Goal: Information Seeking & Learning: Learn about a topic

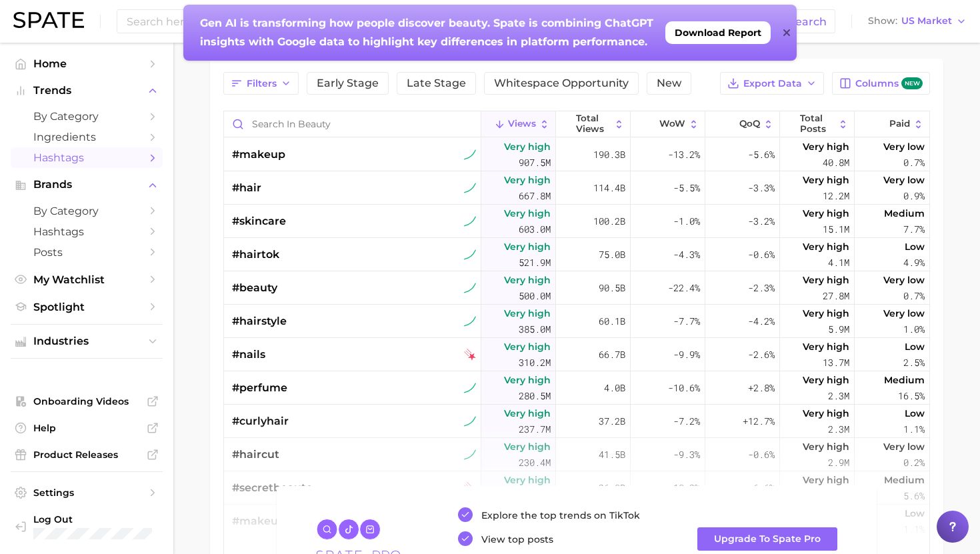
scroll to position [141, 0]
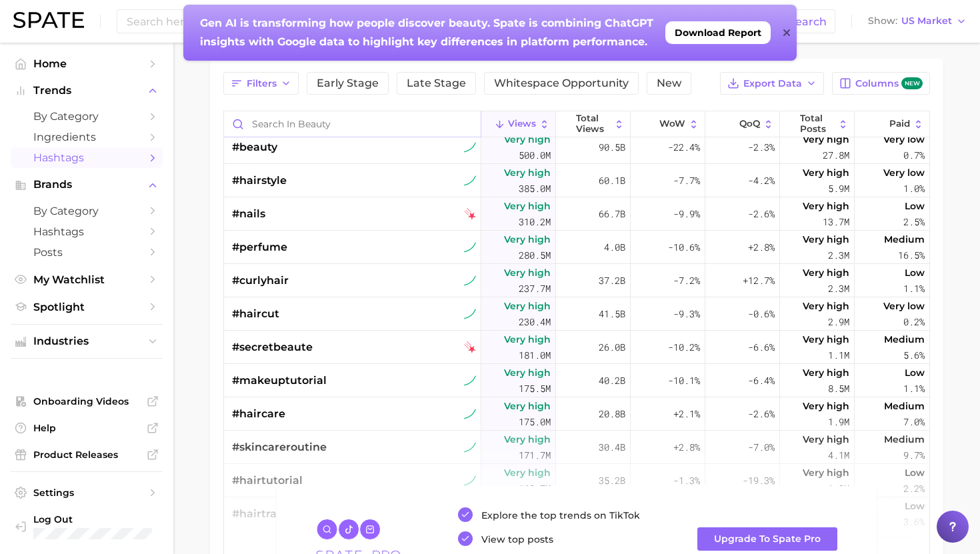
click at [317, 124] on input "Search in beauty" at bounding box center [352, 123] width 257 height 25
type input "f"
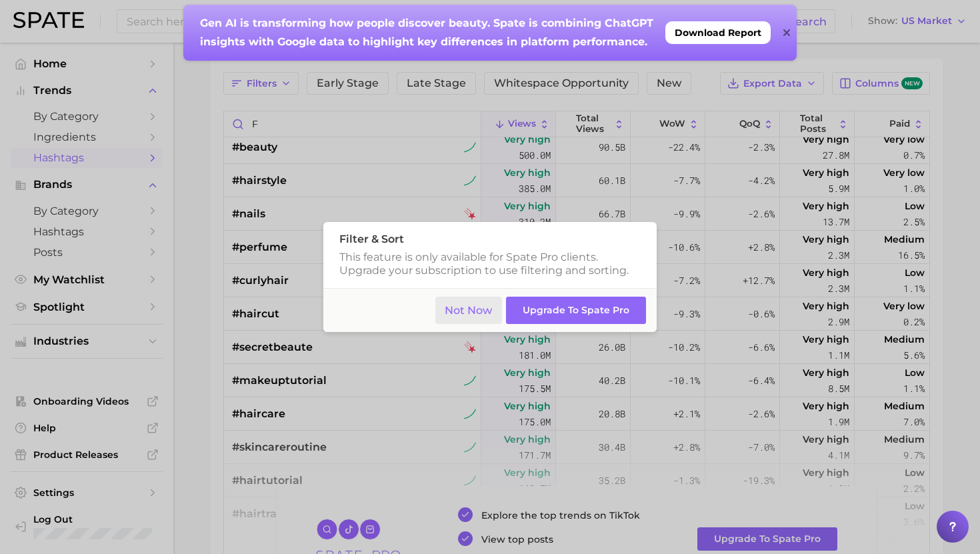
click at [470, 304] on button "Not Now" at bounding box center [468, 310] width 67 height 27
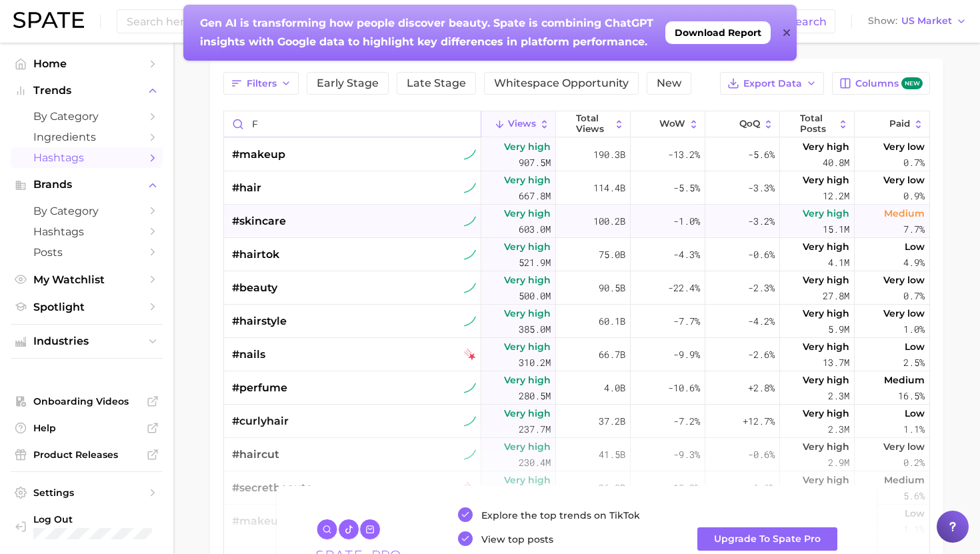
scroll to position [0, 0]
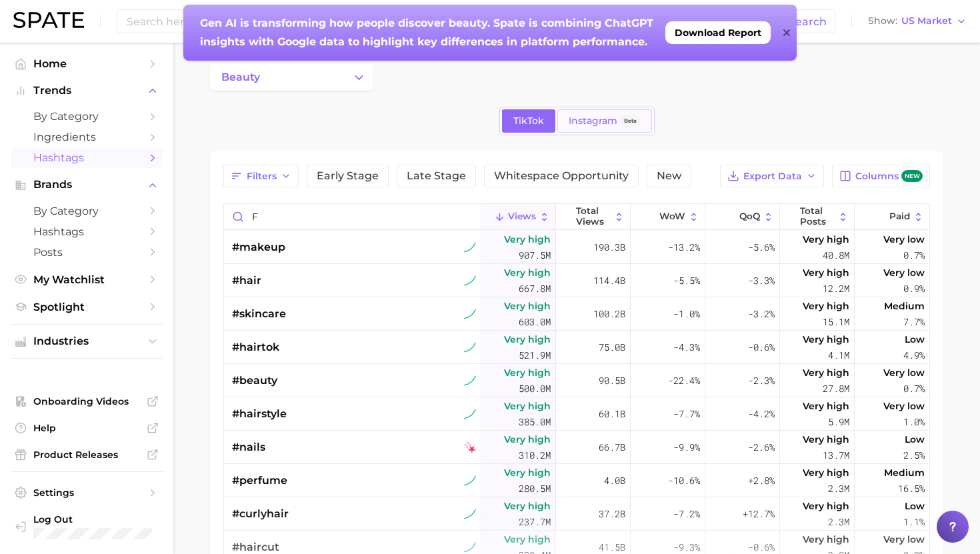
click at [590, 117] on span "Instagram" at bounding box center [593, 120] width 49 height 11
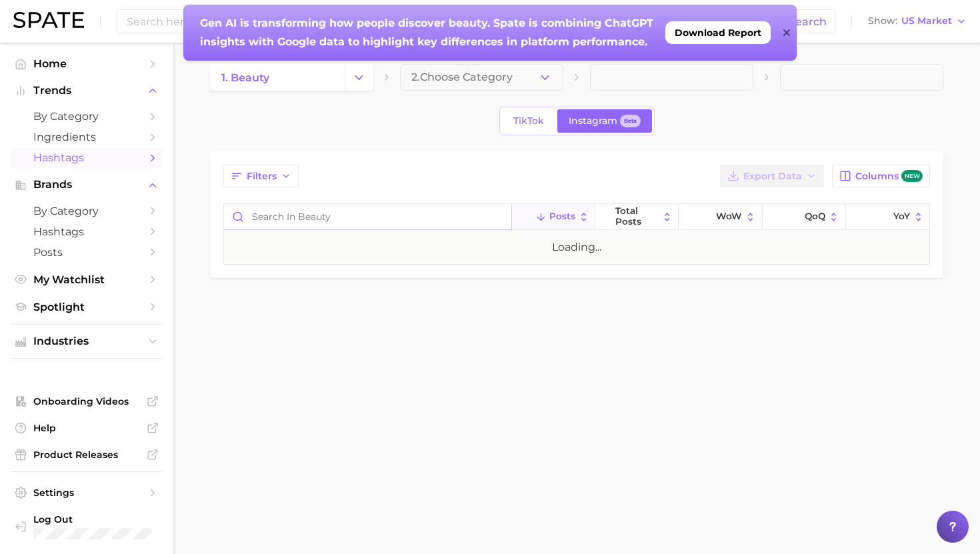
click at [361, 215] on input "Search in beauty" at bounding box center [367, 216] width 287 height 25
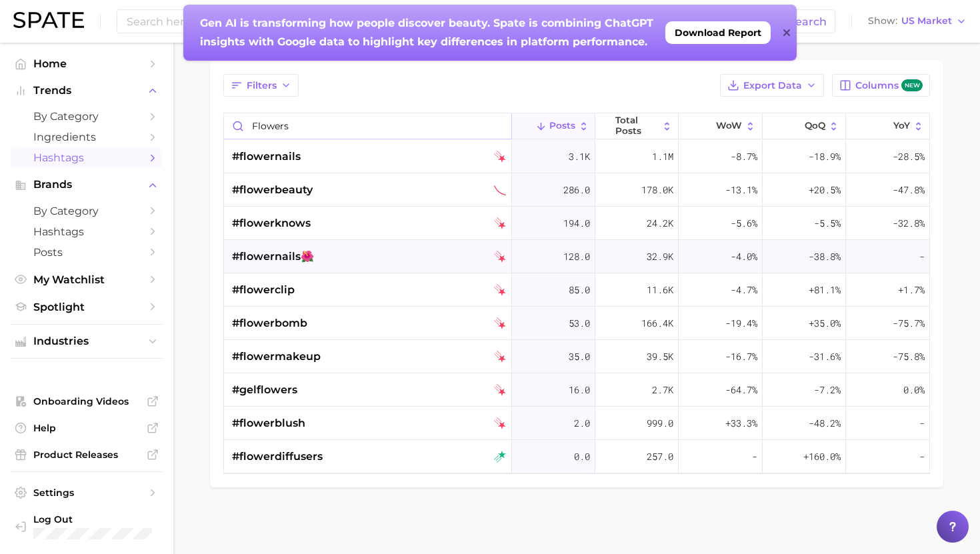
scroll to position [56, 0]
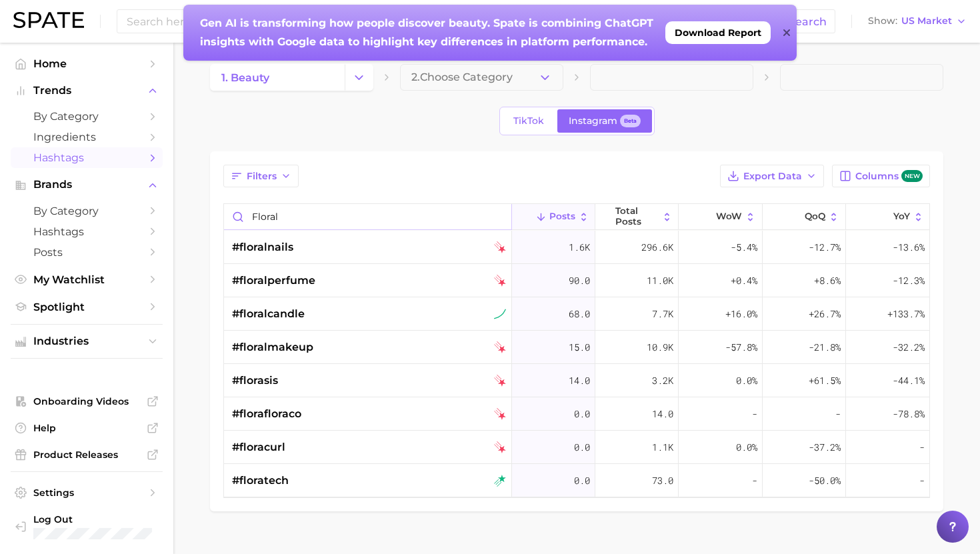
click at [294, 217] on input "floral" at bounding box center [367, 216] width 287 height 25
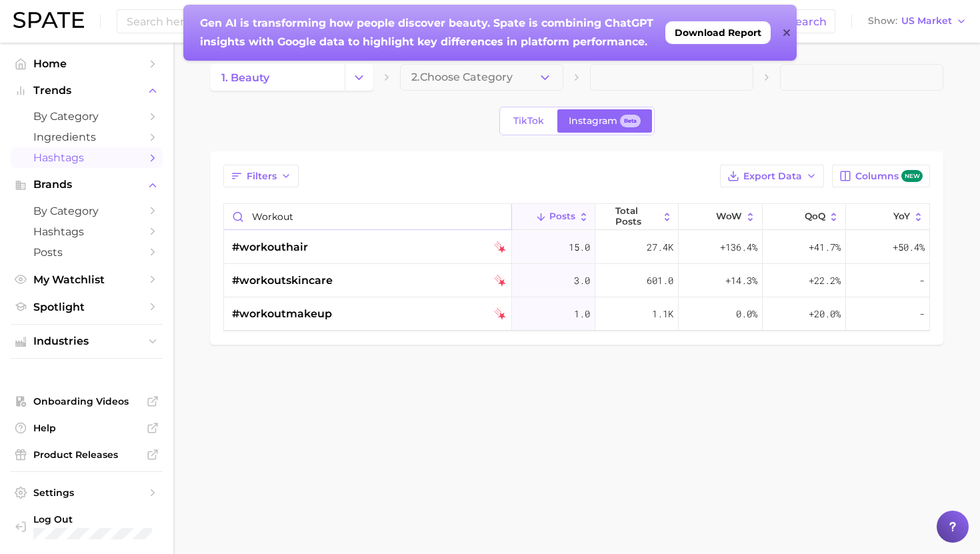
type input "workout"
click at [496, 215] on input "workout" at bounding box center [367, 216] width 287 height 25
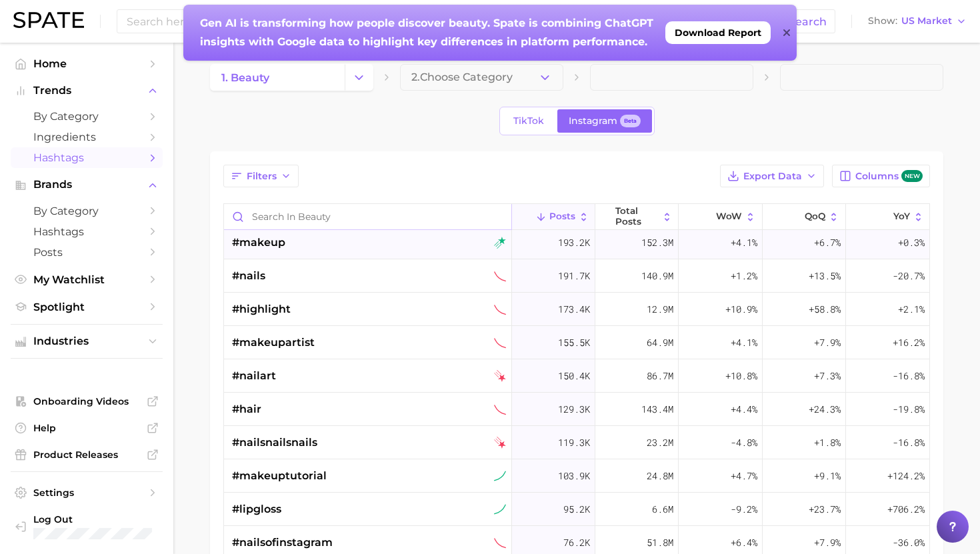
scroll to position [106, 0]
click at [387, 212] on input "Search in beauty" at bounding box center [367, 216] width 287 height 25
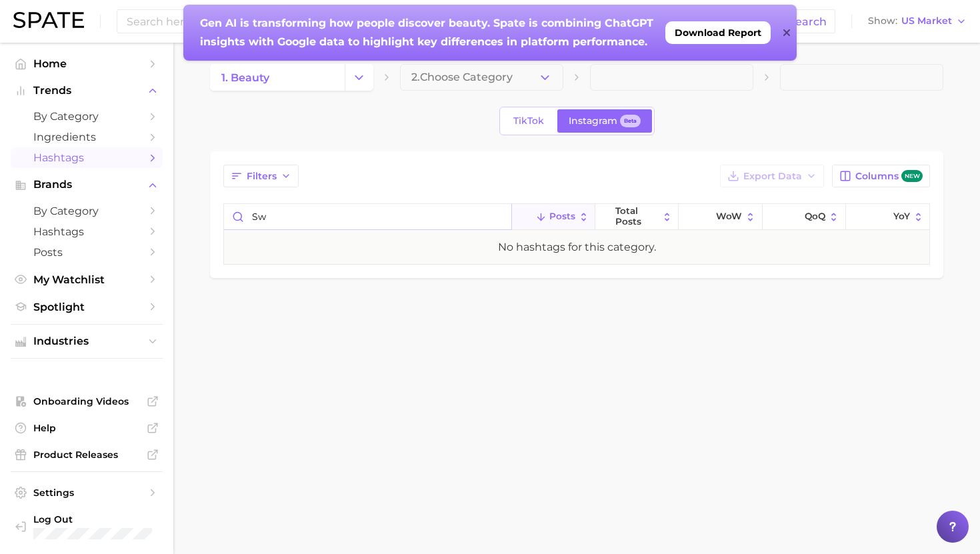
type input "s"
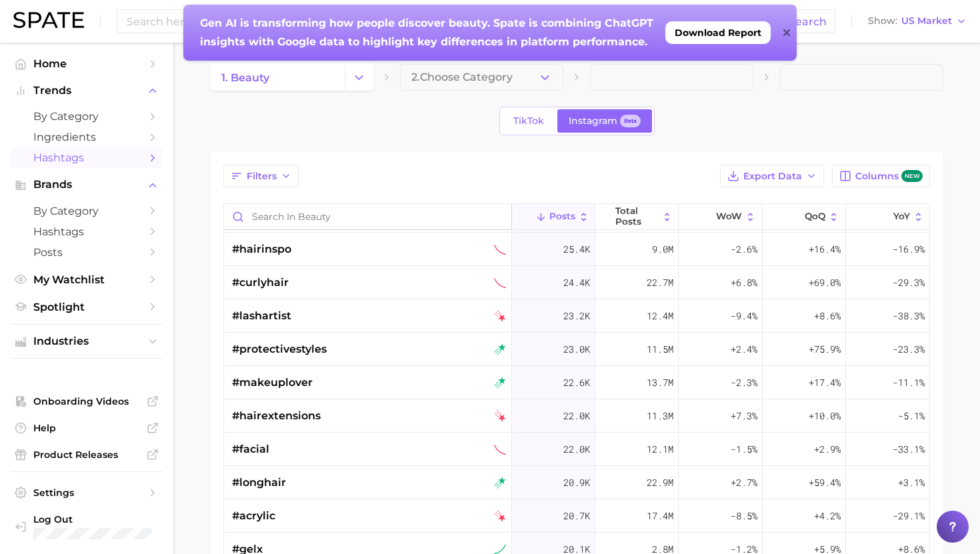
scroll to position [1681, 0]
